Goal: Book appointment/travel/reservation

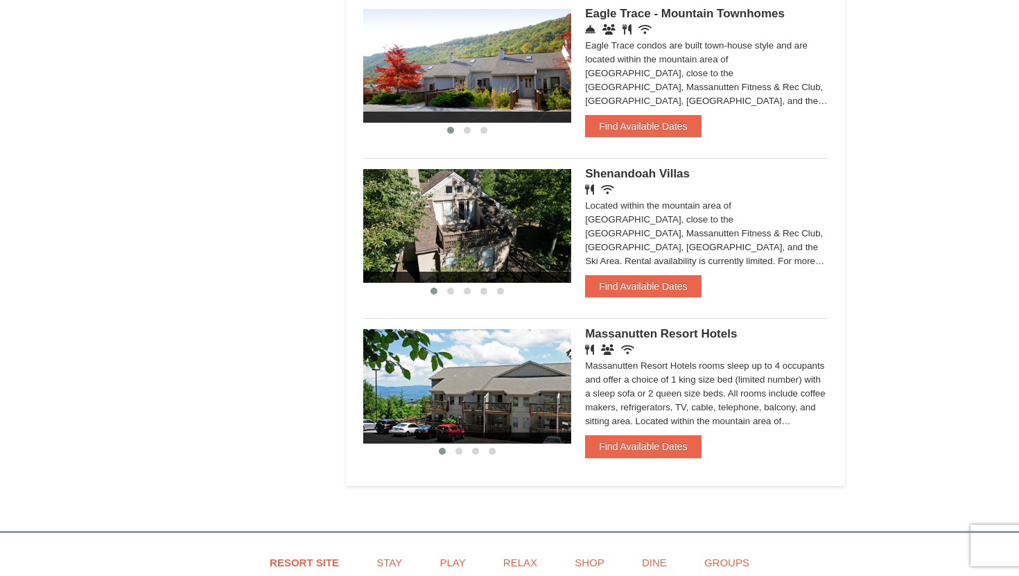
scroll to position [989, 0]
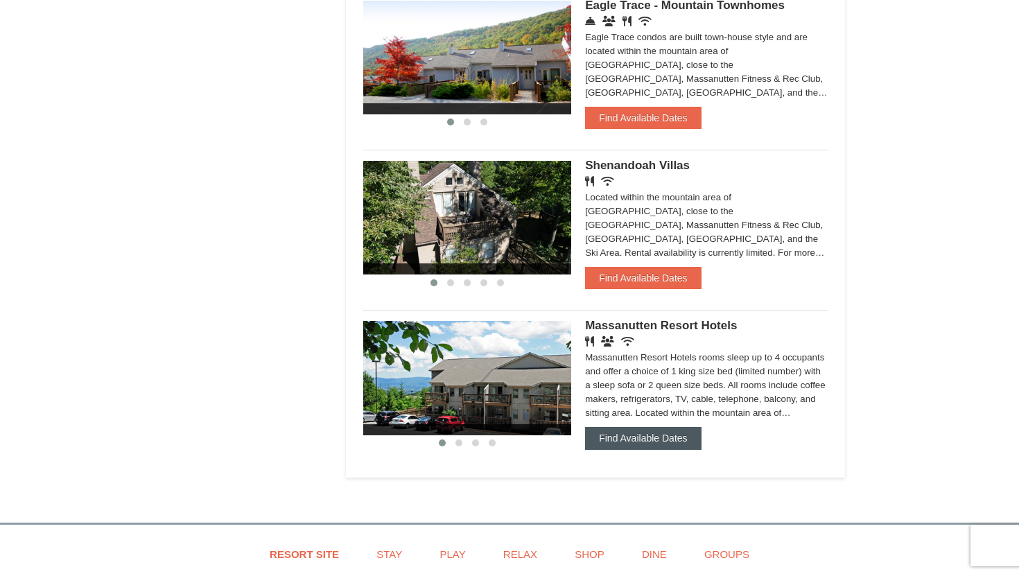
click at [685, 444] on button "Find Available Dates" at bounding box center [643, 438] width 116 height 22
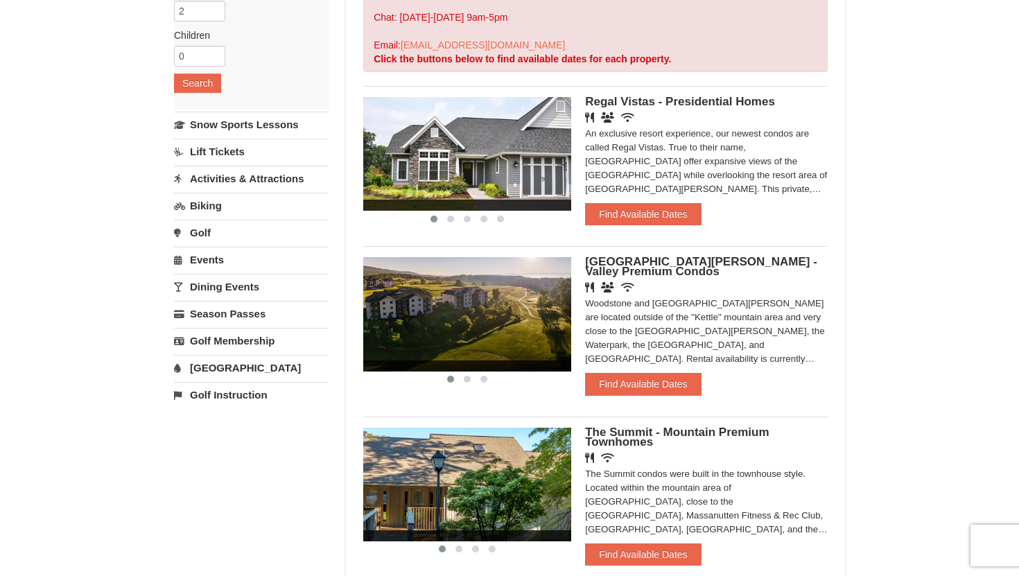
scroll to position [222, 0]
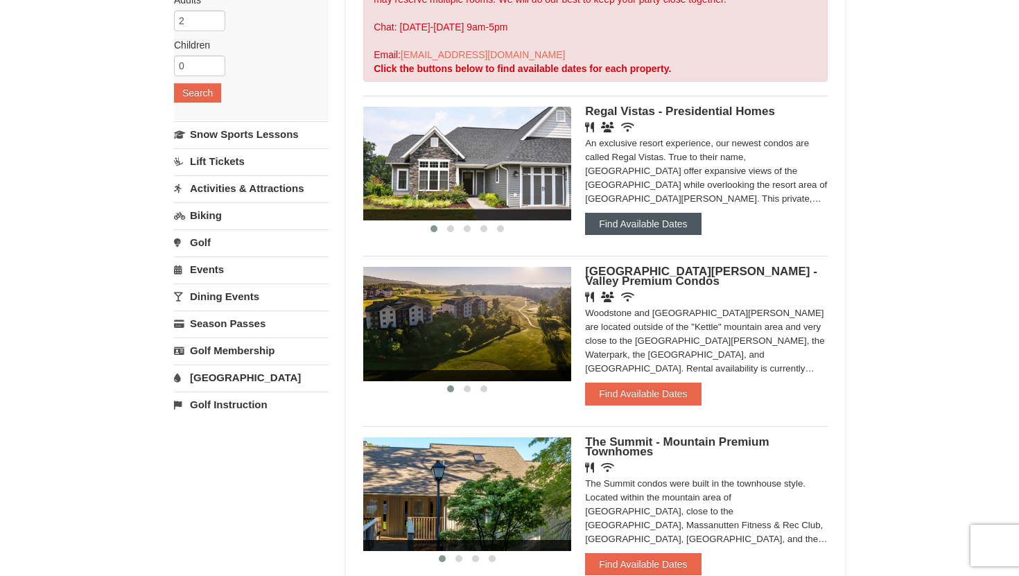
click at [654, 229] on button "Find Available Dates" at bounding box center [643, 224] width 116 height 22
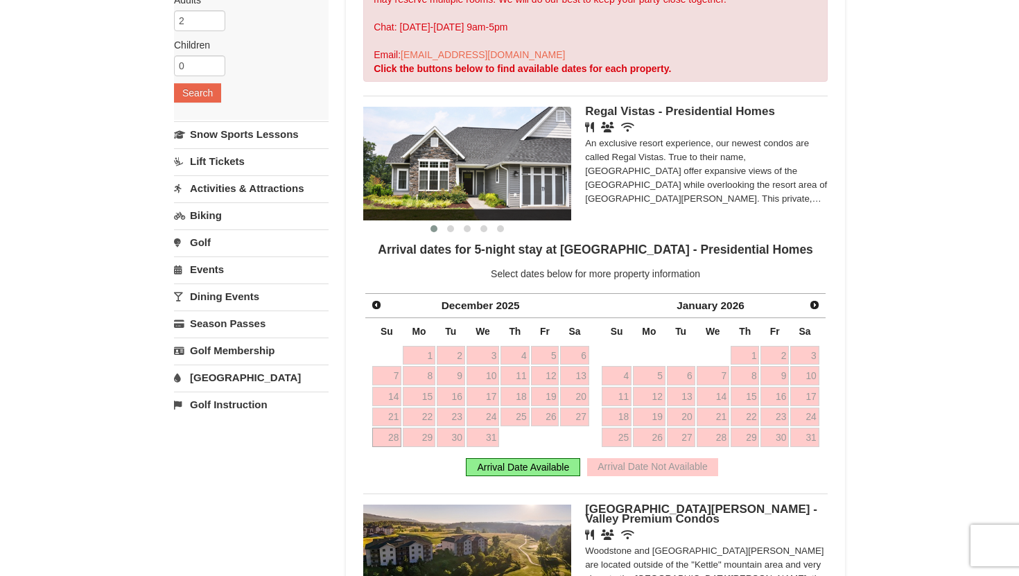
click at [546, 468] on div "Arrival Date Available" at bounding box center [523, 467] width 114 height 18
click at [817, 304] on span "Next" at bounding box center [814, 304] width 11 height 11
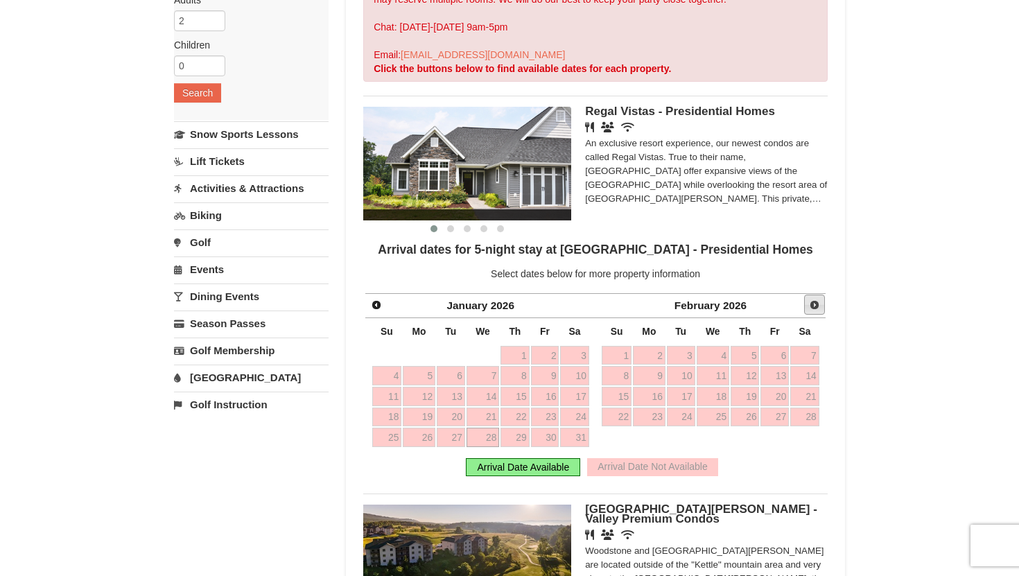
click at [816, 305] on span "Next" at bounding box center [814, 304] width 11 height 11
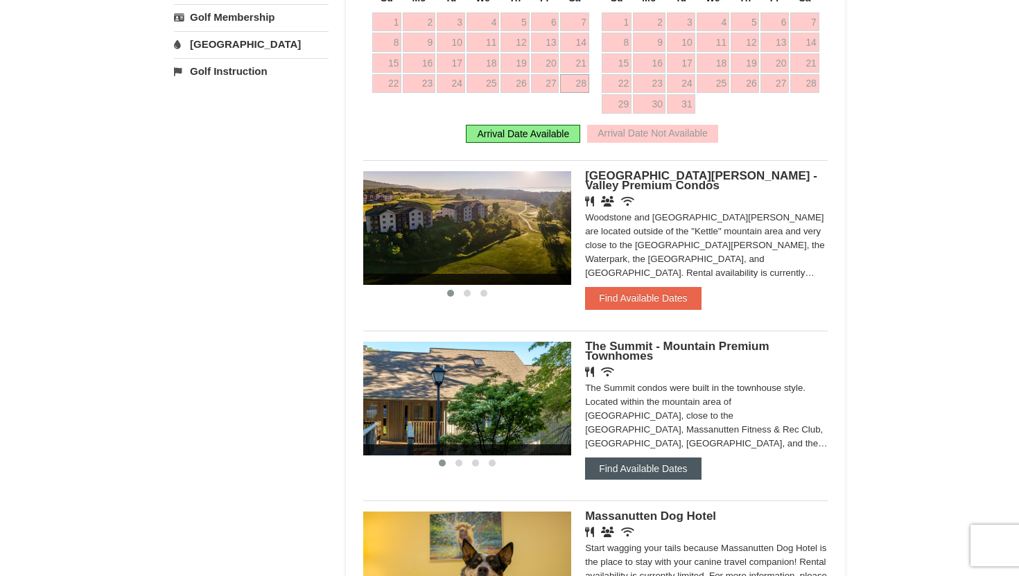
scroll to position [582, 0]
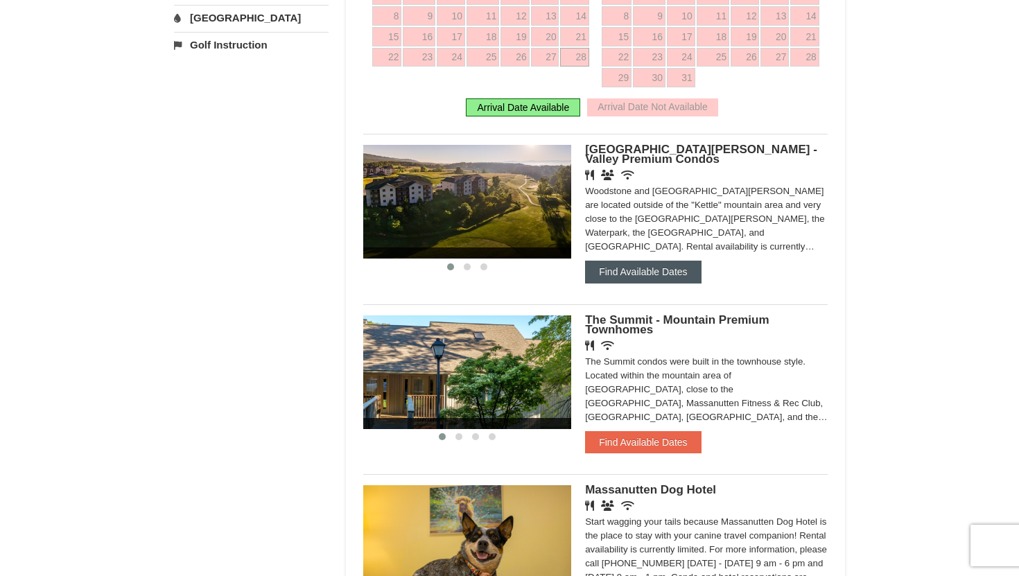
click at [660, 276] on button "Find Available Dates" at bounding box center [643, 272] width 116 height 22
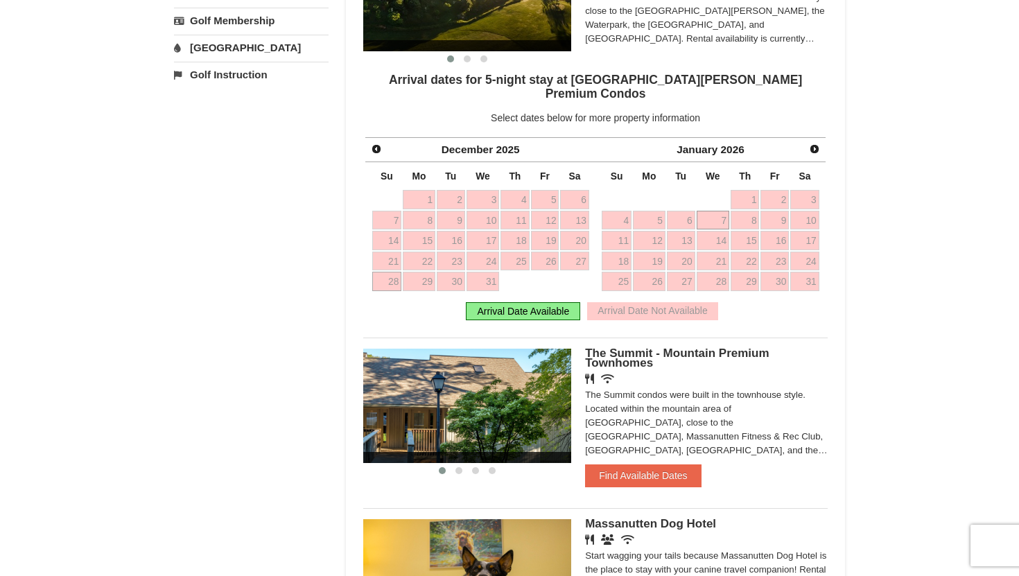
scroll to position [546, 0]
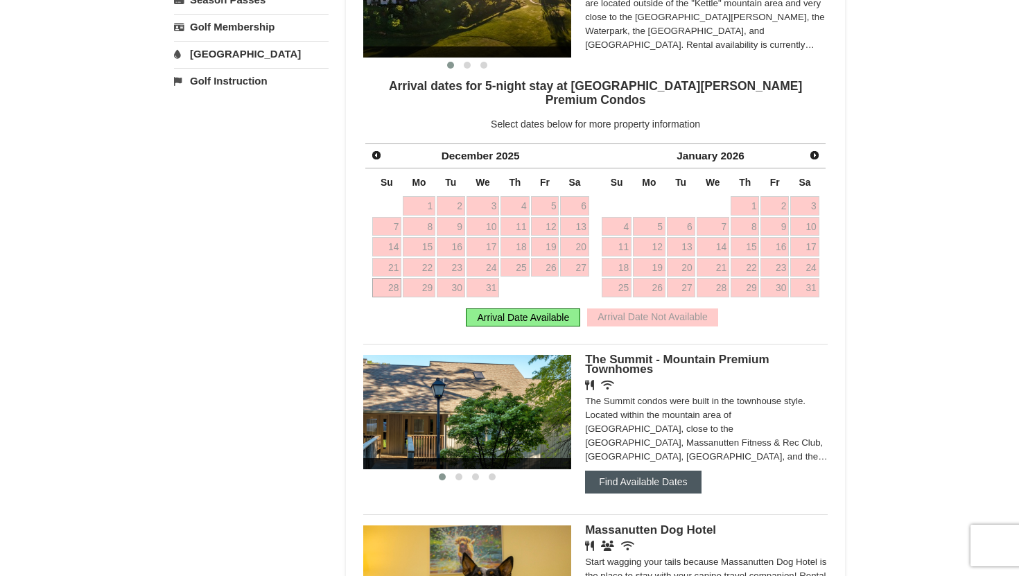
click at [666, 471] on button "Find Available Dates" at bounding box center [643, 482] width 116 height 22
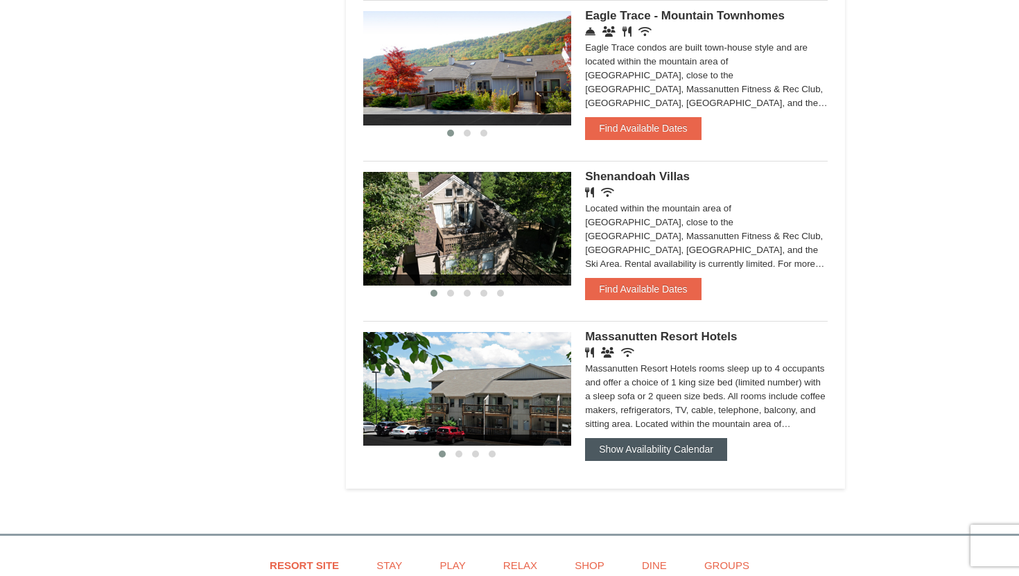
scroll to position [1208, 0]
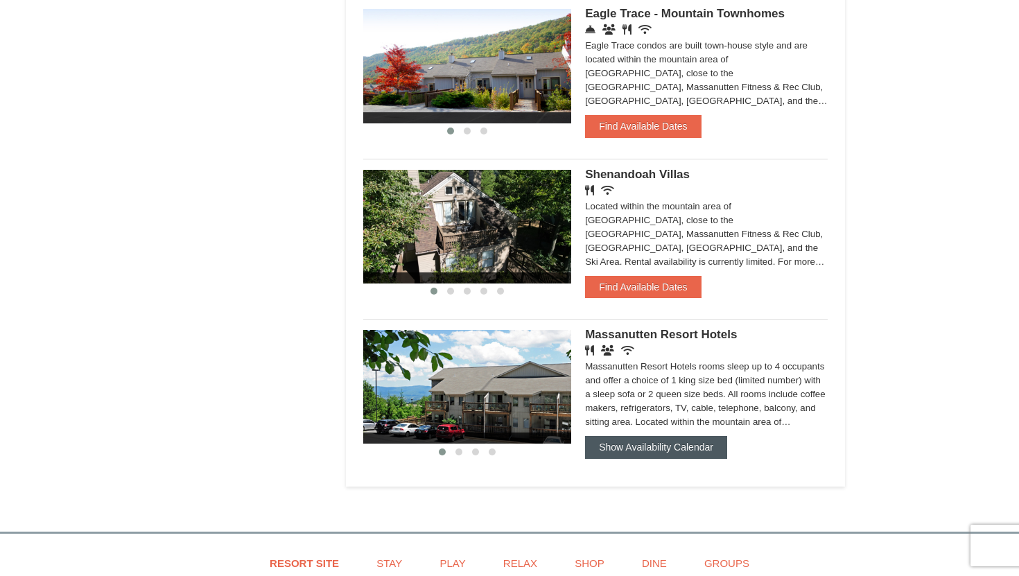
click at [665, 458] on button "Show Availability Calendar" at bounding box center [656, 447] width 142 height 22
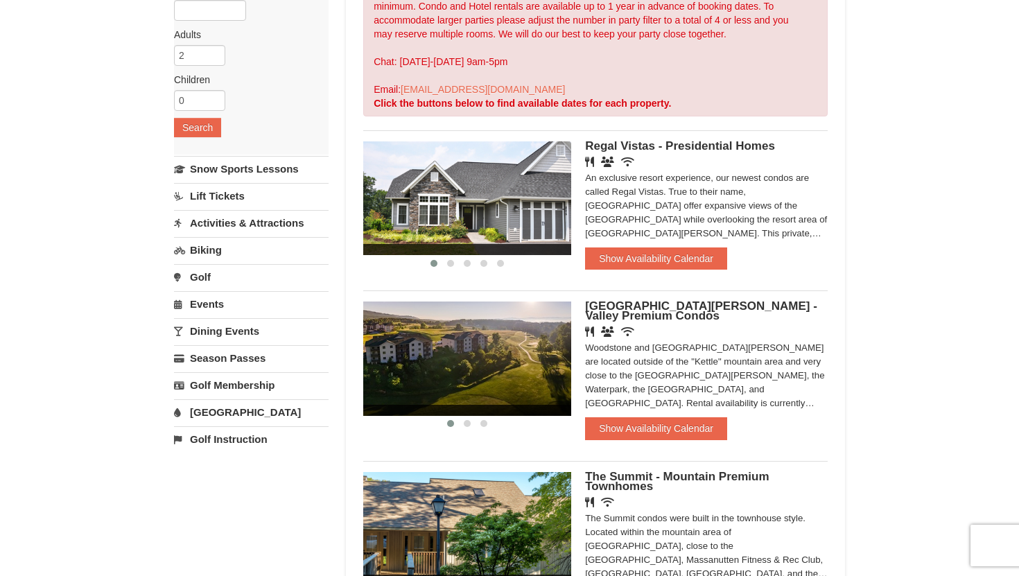
scroll to position [182, 0]
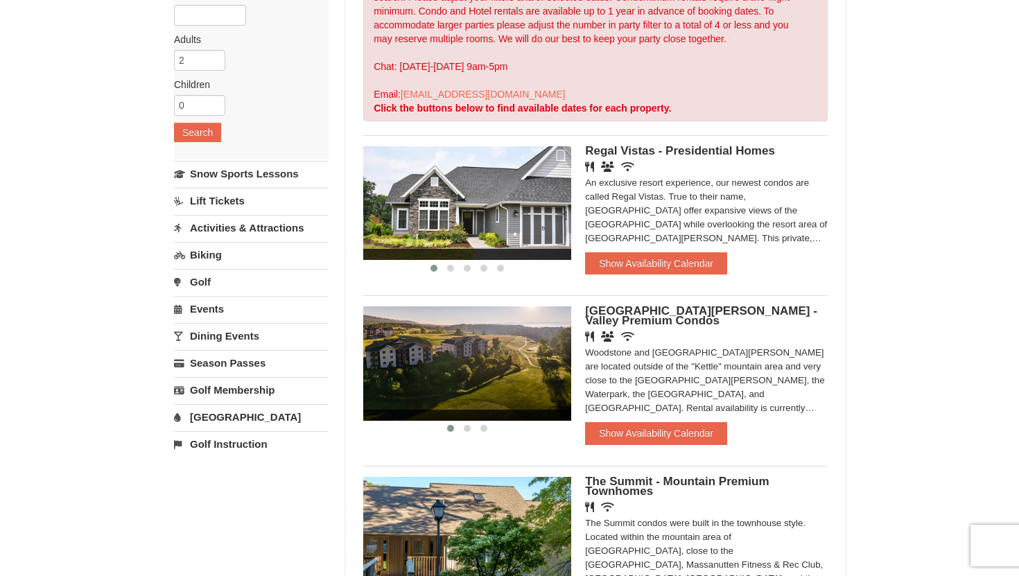
click at [265, 219] on link "Activities & Attractions" at bounding box center [251, 228] width 155 height 26
